Goal: Book appointment/travel/reservation

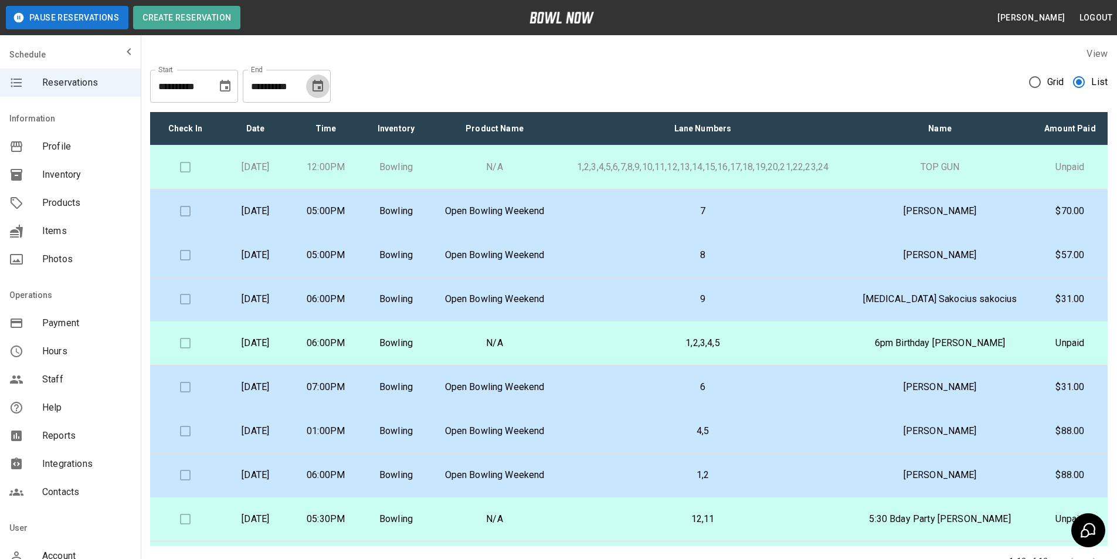
click at [311, 86] on icon "Choose date, selected date is Sep 16, 2025" at bounding box center [318, 86] width 14 height 14
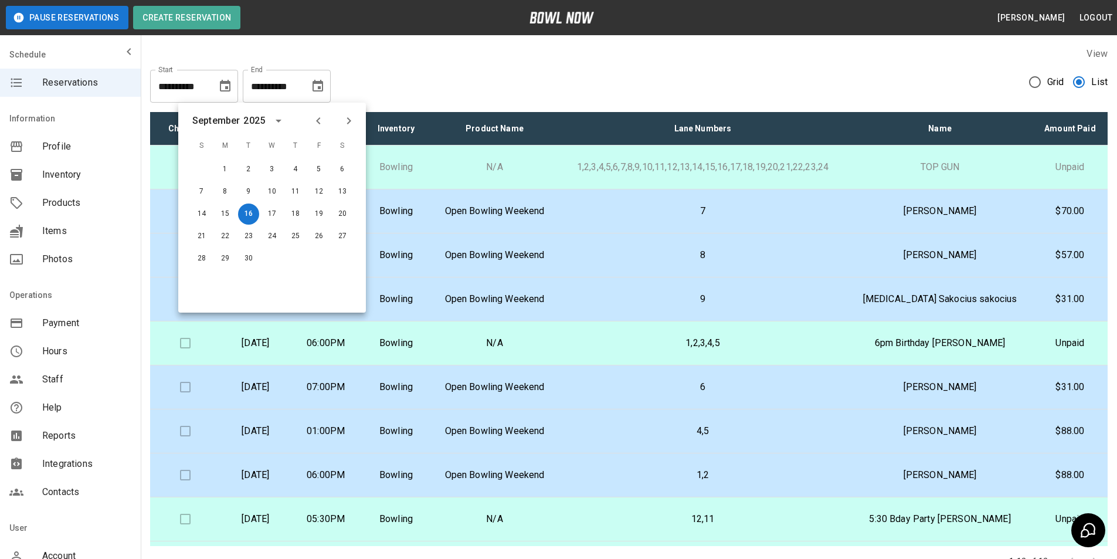
click at [313, 125] on icon "Previous month" at bounding box center [318, 121] width 14 height 14
click at [339, 217] on button "16" at bounding box center [342, 213] width 21 height 21
type input "**********"
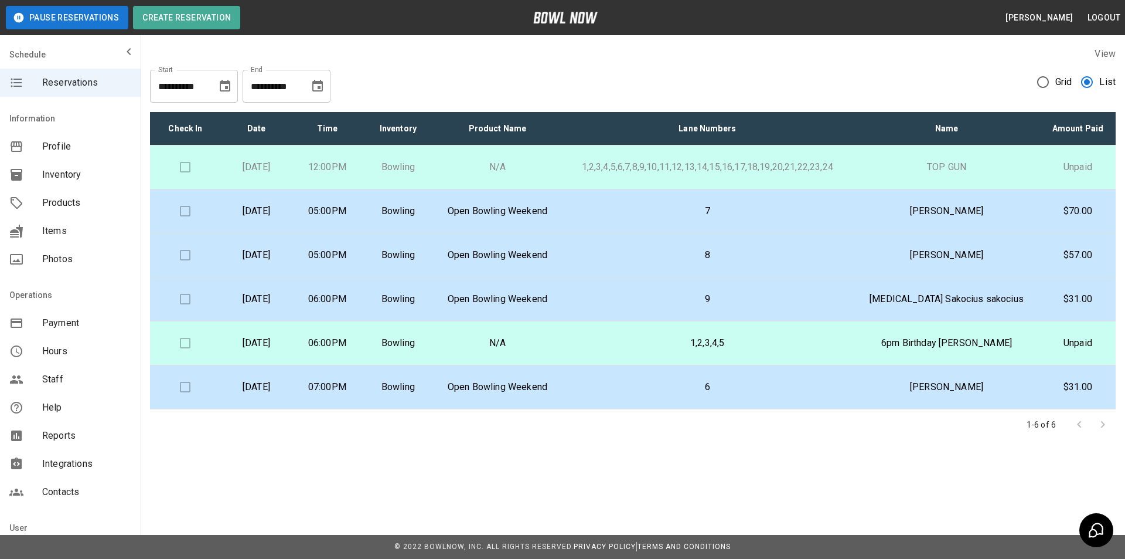
click at [1026, 303] on p "Allegra Sakocius sakocius" at bounding box center [947, 299] width 168 height 14
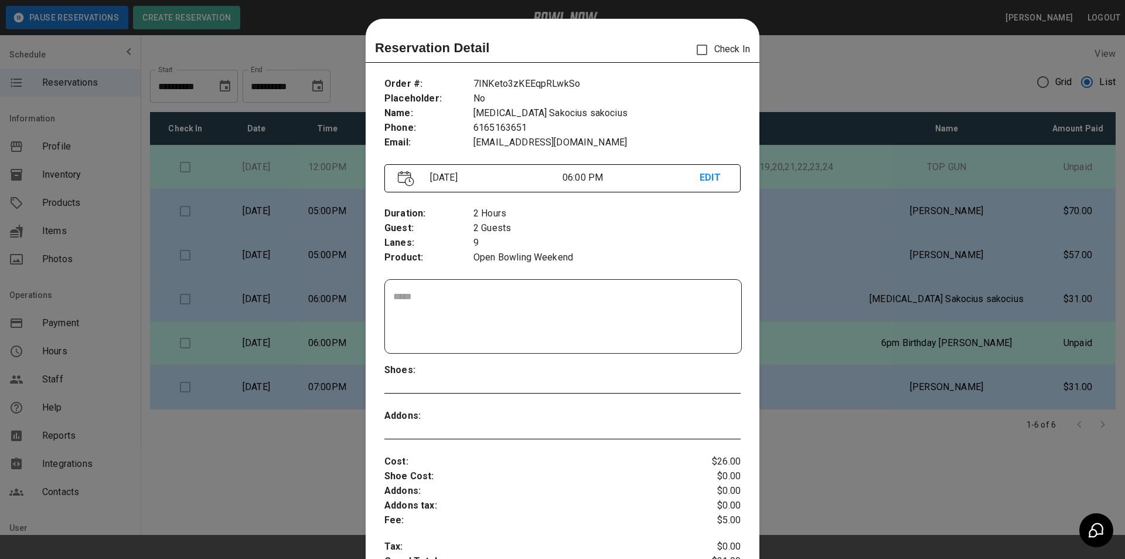
scroll to position [19, 0]
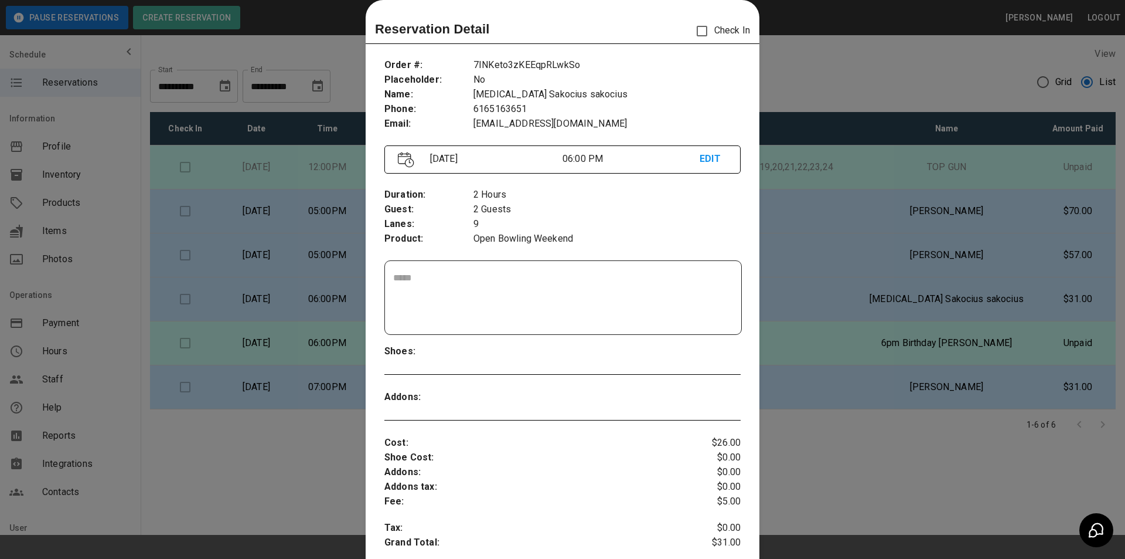
click at [1026, 303] on div at bounding box center [562, 279] width 1125 height 559
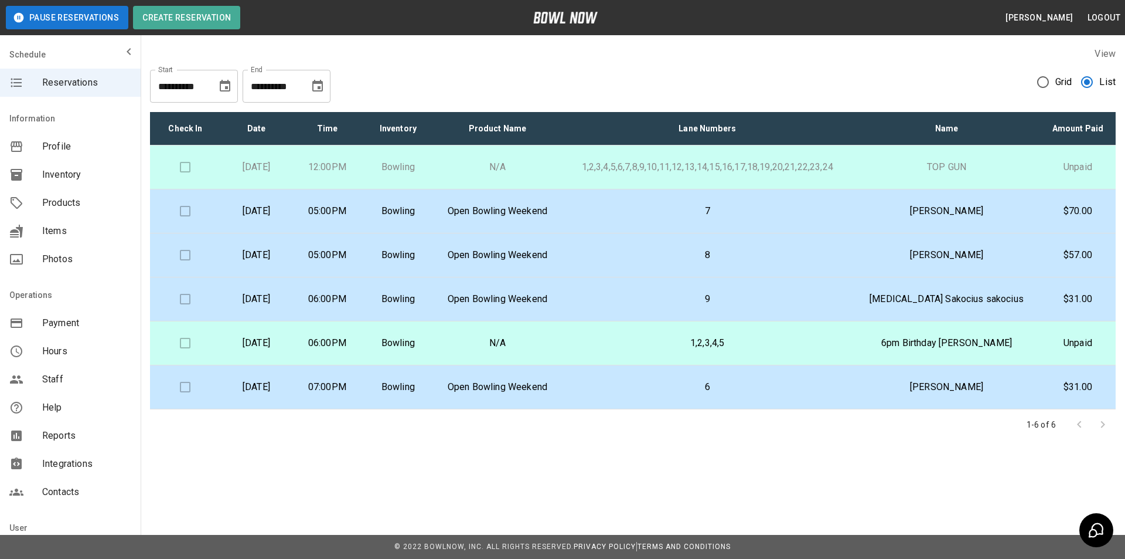
click at [989, 216] on p "Trenton Beamon" at bounding box center [947, 211] width 168 height 14
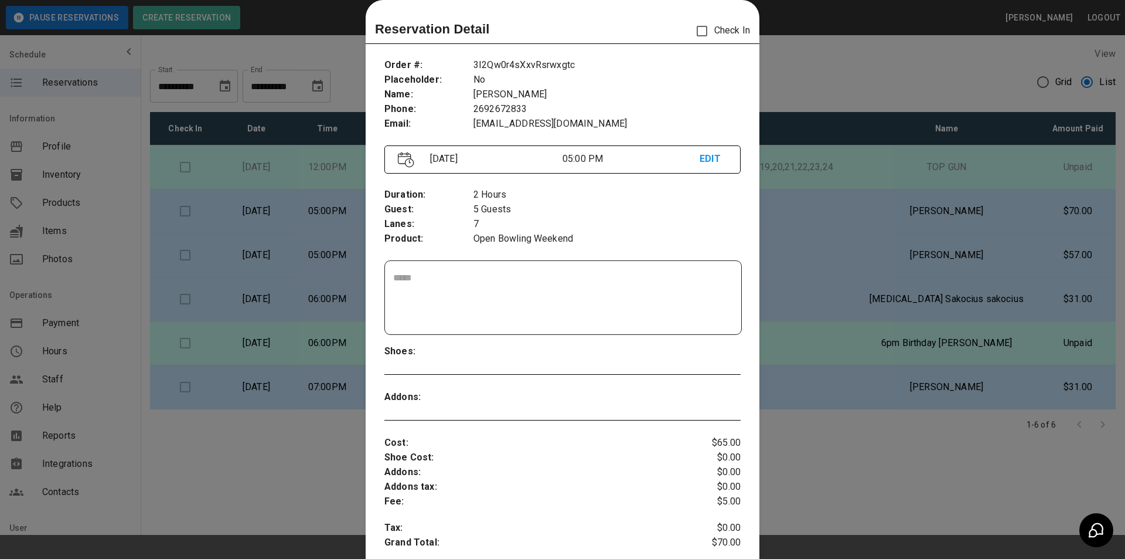
drag, startPoint x: 1036, startPoint y: 227, endPoint x: 1031, endPoint y: 232, distance: 7.5
click at [1036, 227] on div at bounding box center [562, 279] width 1125 height 559
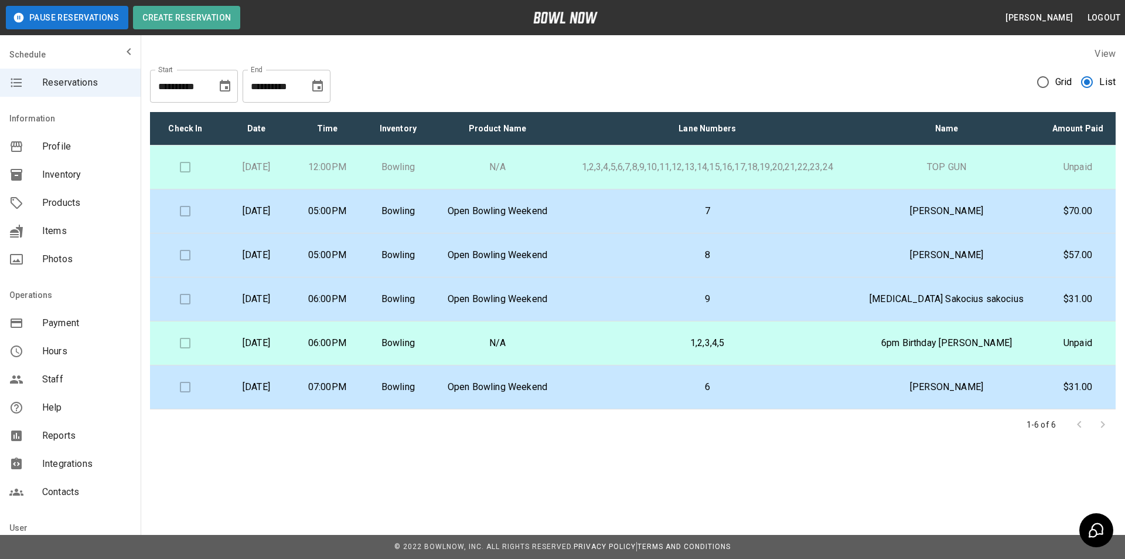
click at [1008, 240] on td "Dave Lamb" at bounding box center [946, 255] width 186 height 44
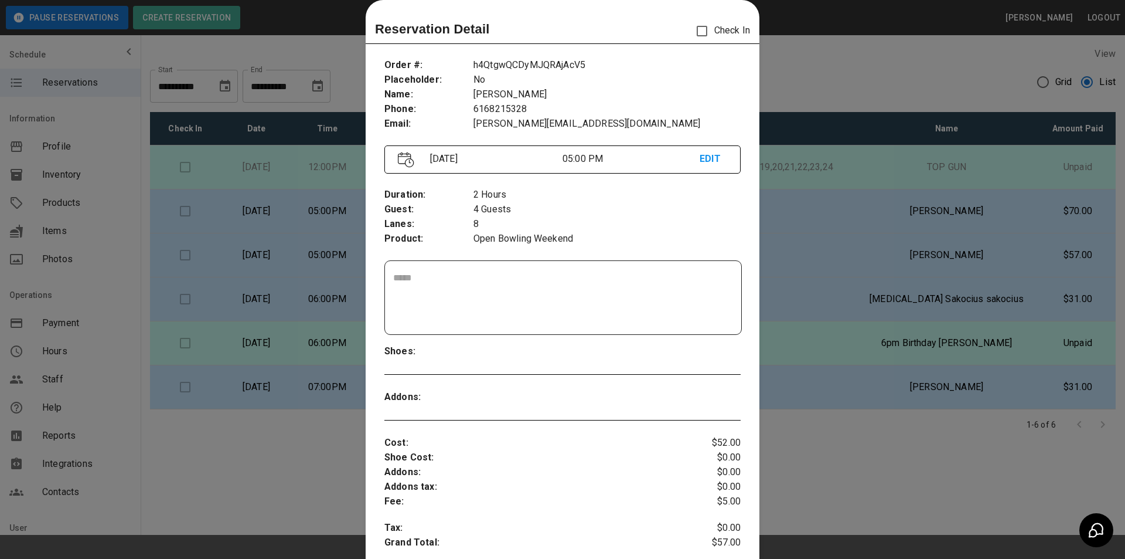
click at [1000, 289] on div at bounding box center [562, 279] width 1125 height 559
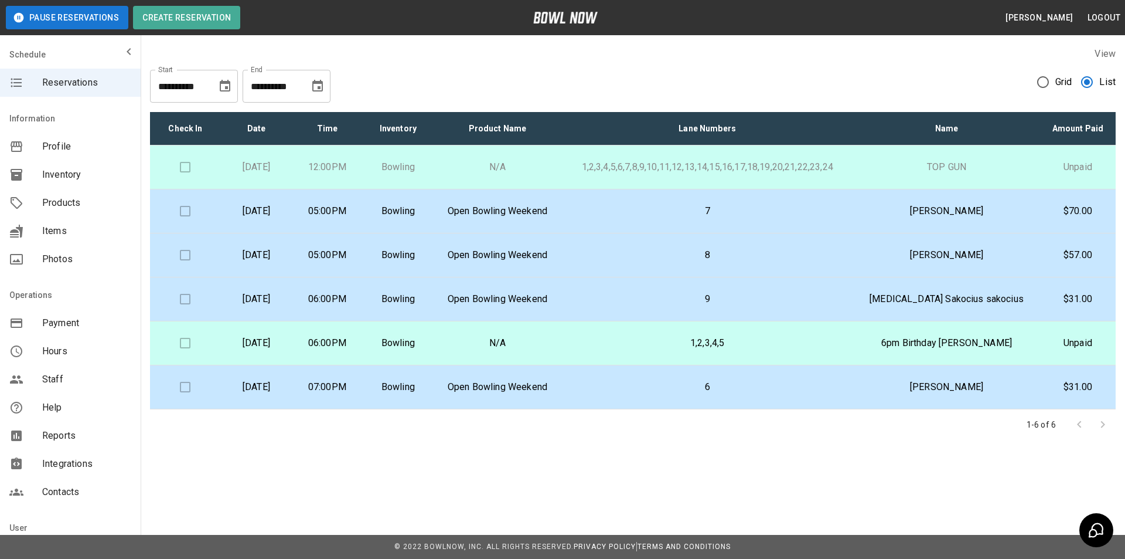
click at [996, 301] on p "Allegra Sakocius sakocius" at bounding box center [947, 299] width 168 height 14
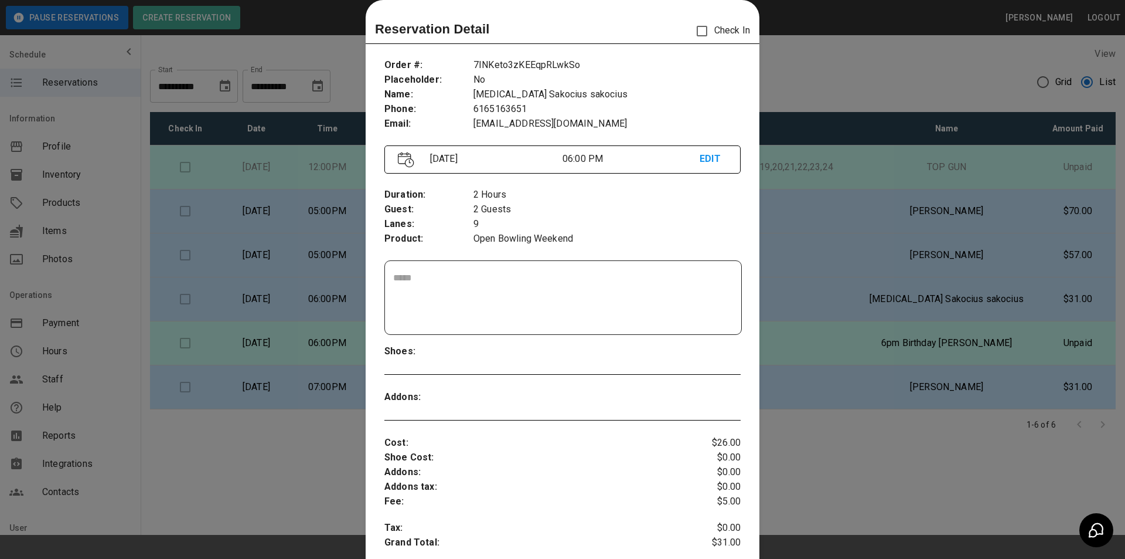
click at [1012, 355] on div at bounding box center [562, 279] width 1125 height 559
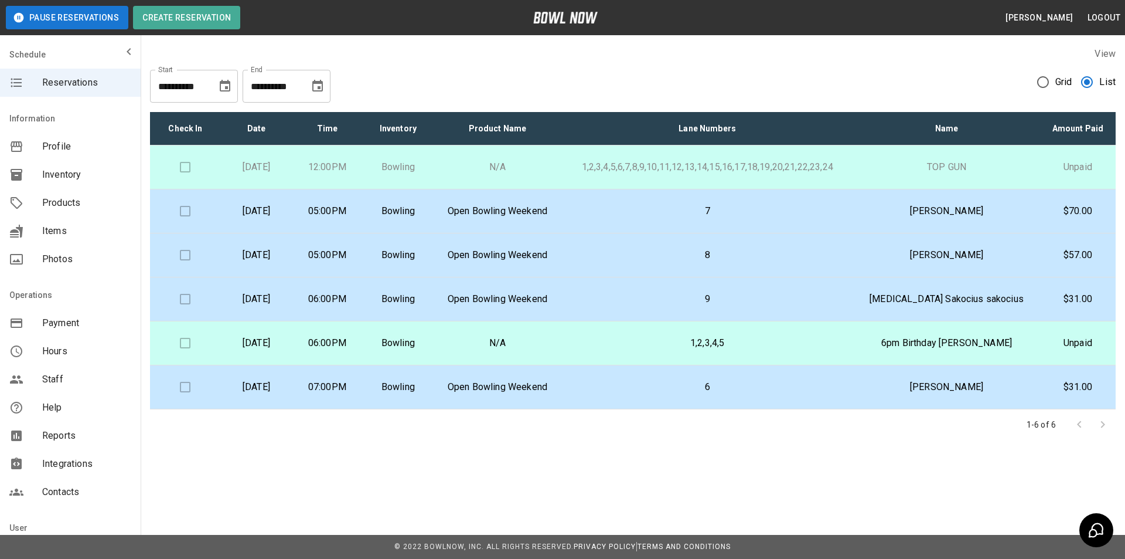
click at [1013, 353] on td "6pm Birthday Patty Meyer" at bounding box center [946, 343] width 186 height 44
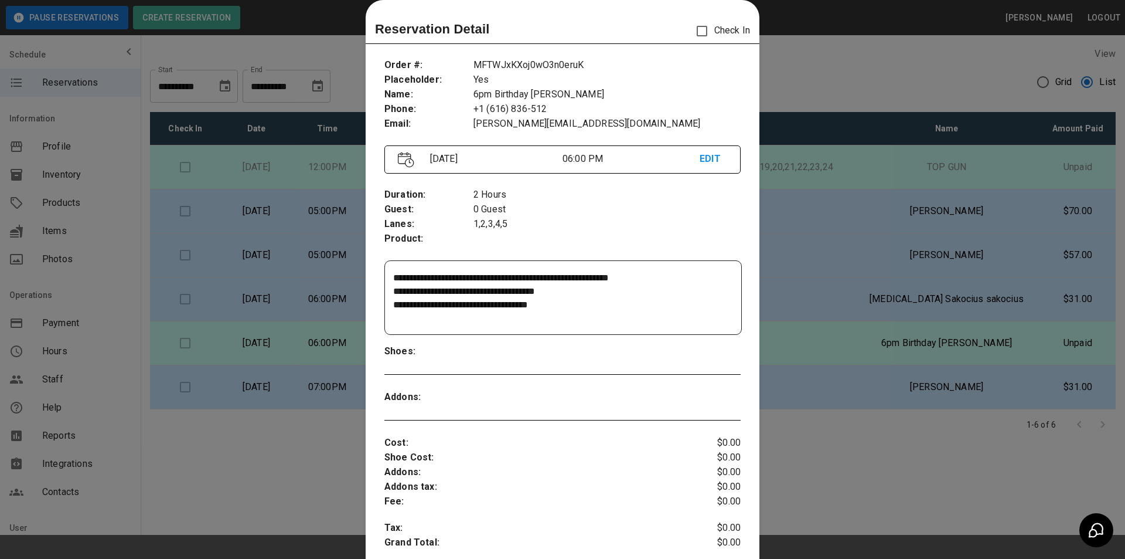
click at [1013, 353] on div at bounding box center [562, 279] width 1125 height 559
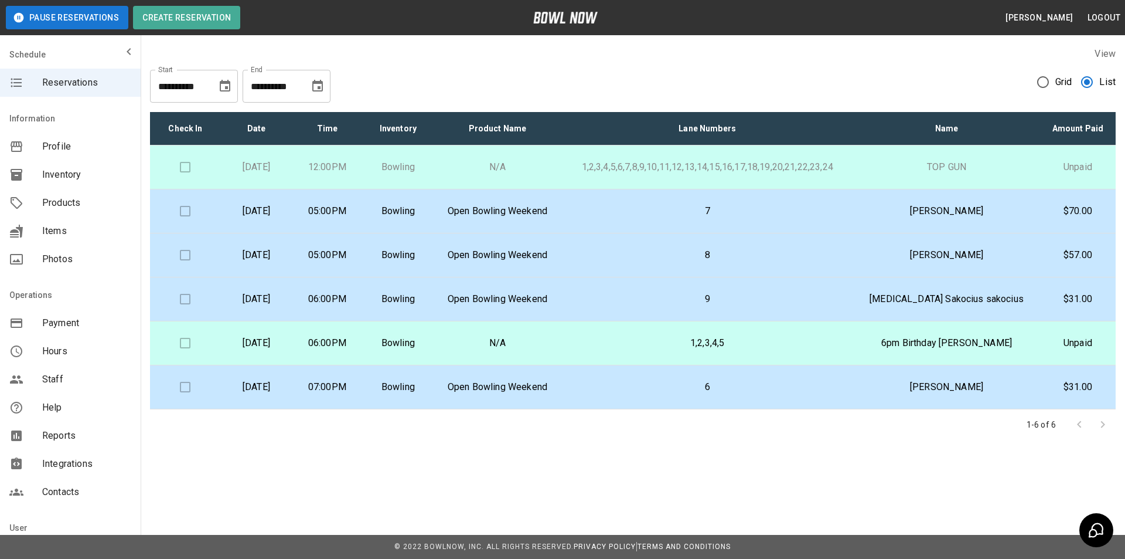
click at [1002, 386] on p "Brandon Walski" at bounding box center [947, 387] width 168 height 14
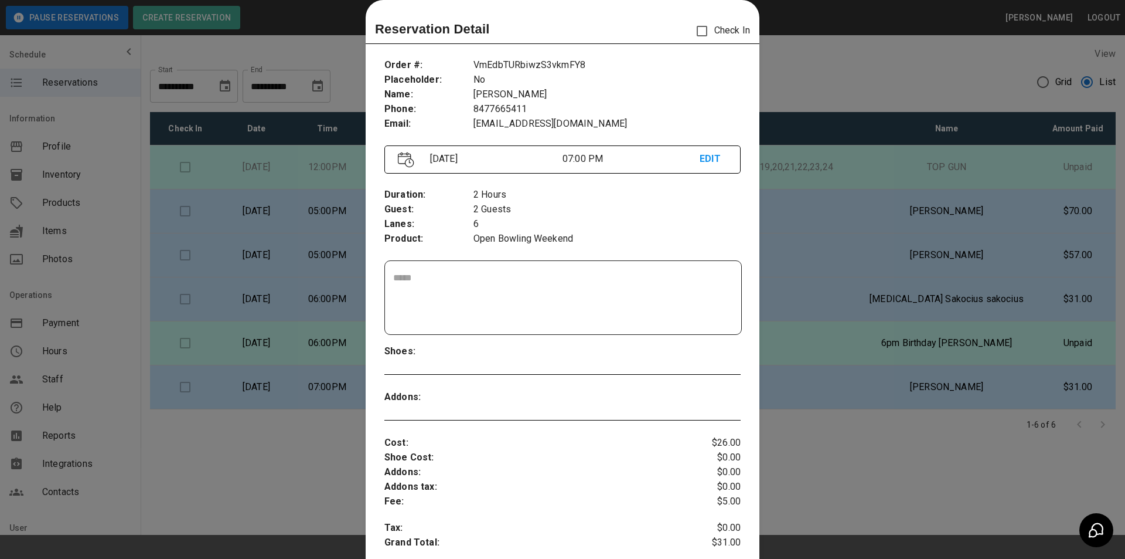
click at [1002, 386] on div at bounding box center [562, 279] width 1125 height 559
